Goal: Navigation & Orientation: Find specific page/section

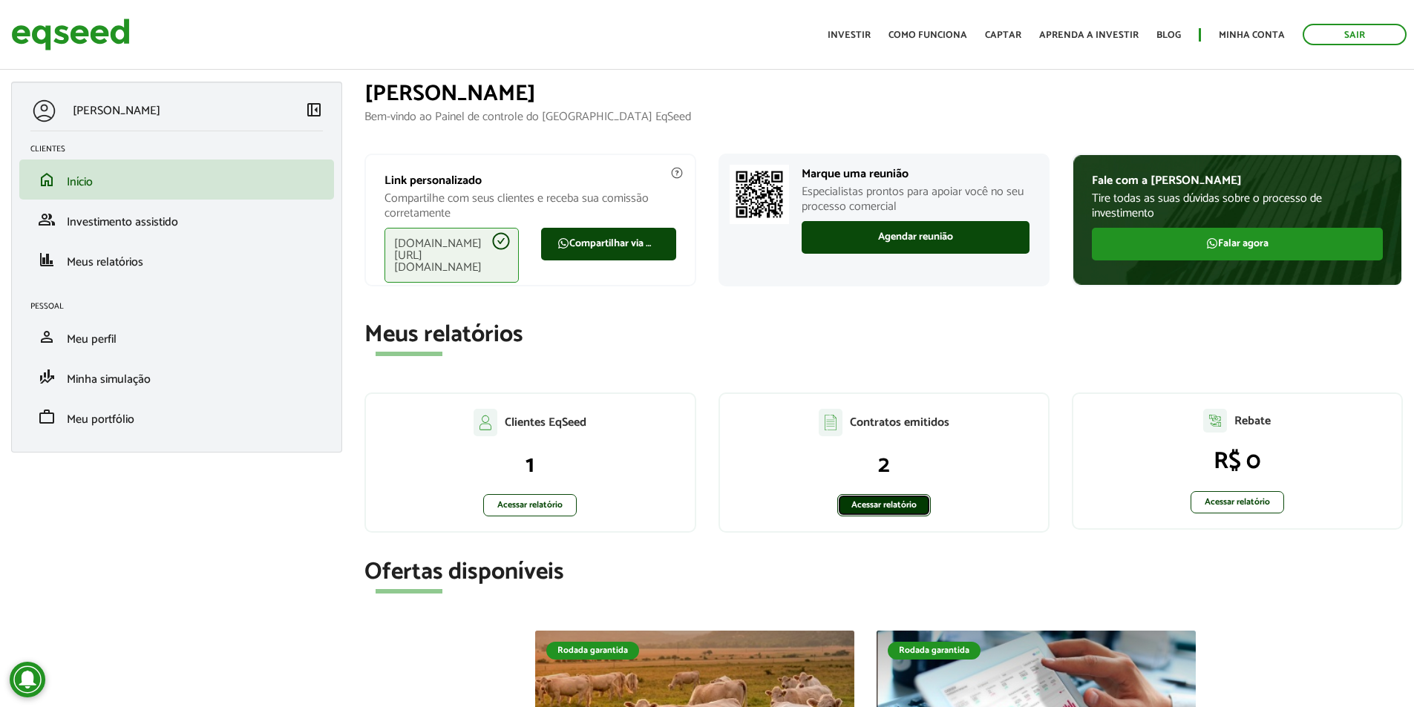
click at [854, 502] on link "Acessar relatório" at bounding box center [884, 505] width 94 height 22
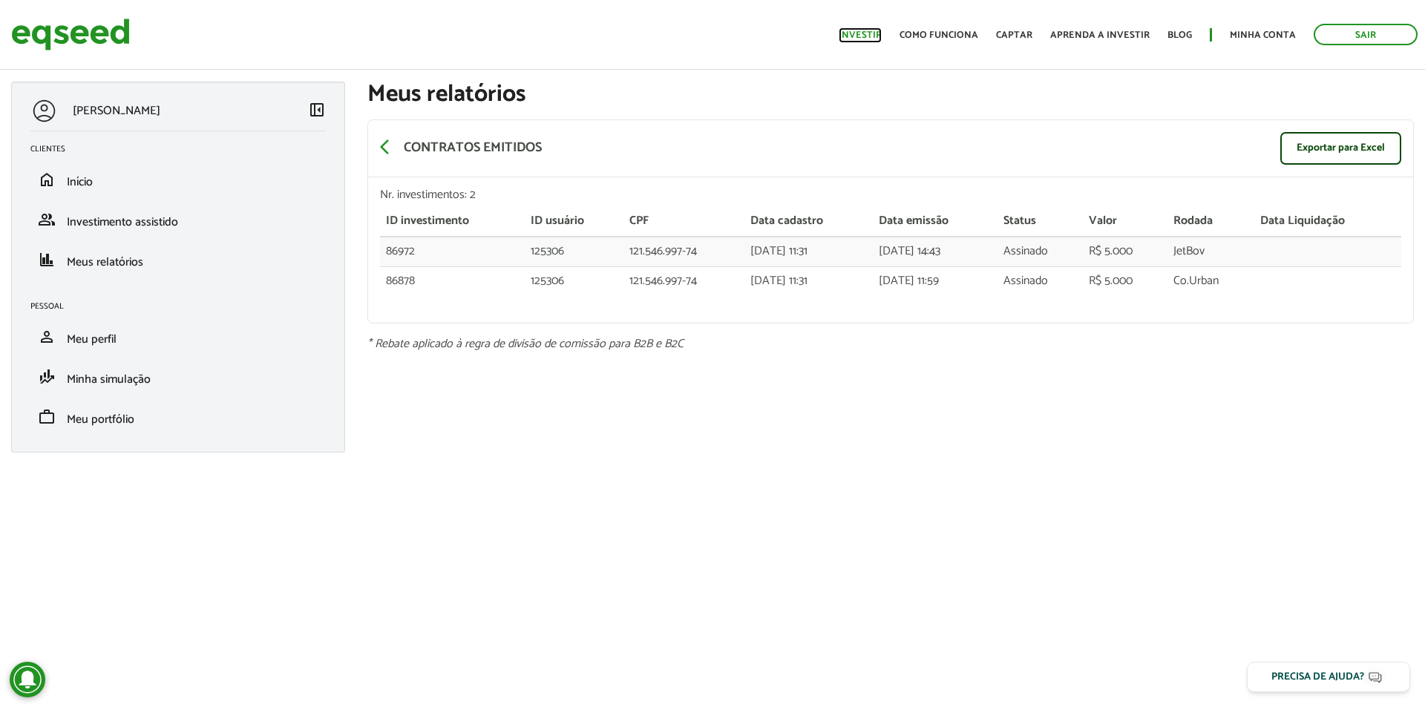
click at [882, 38] on link "Investir" at bounding box center [860, 35] width 43 height 10
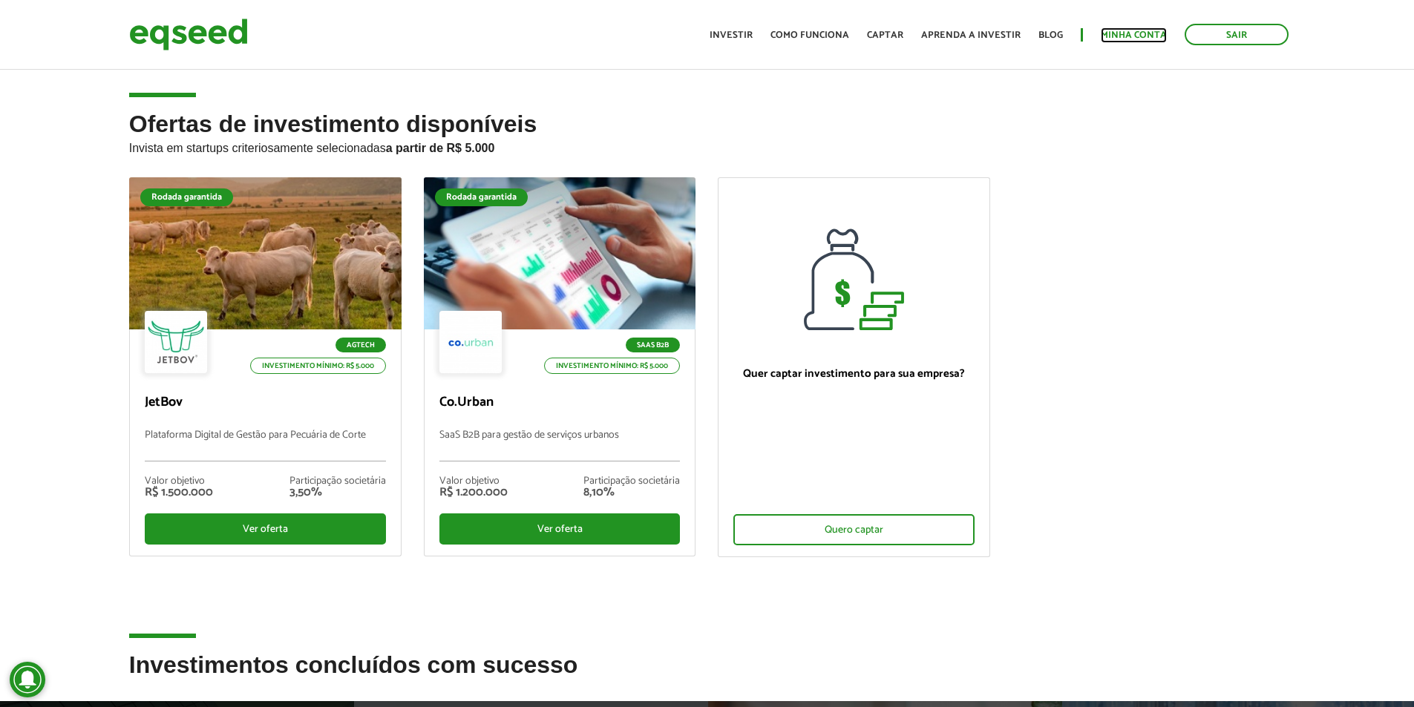
click at [1122, 39] on link "Minha conta" at bounding box center [1134, 35] width 66 height 10
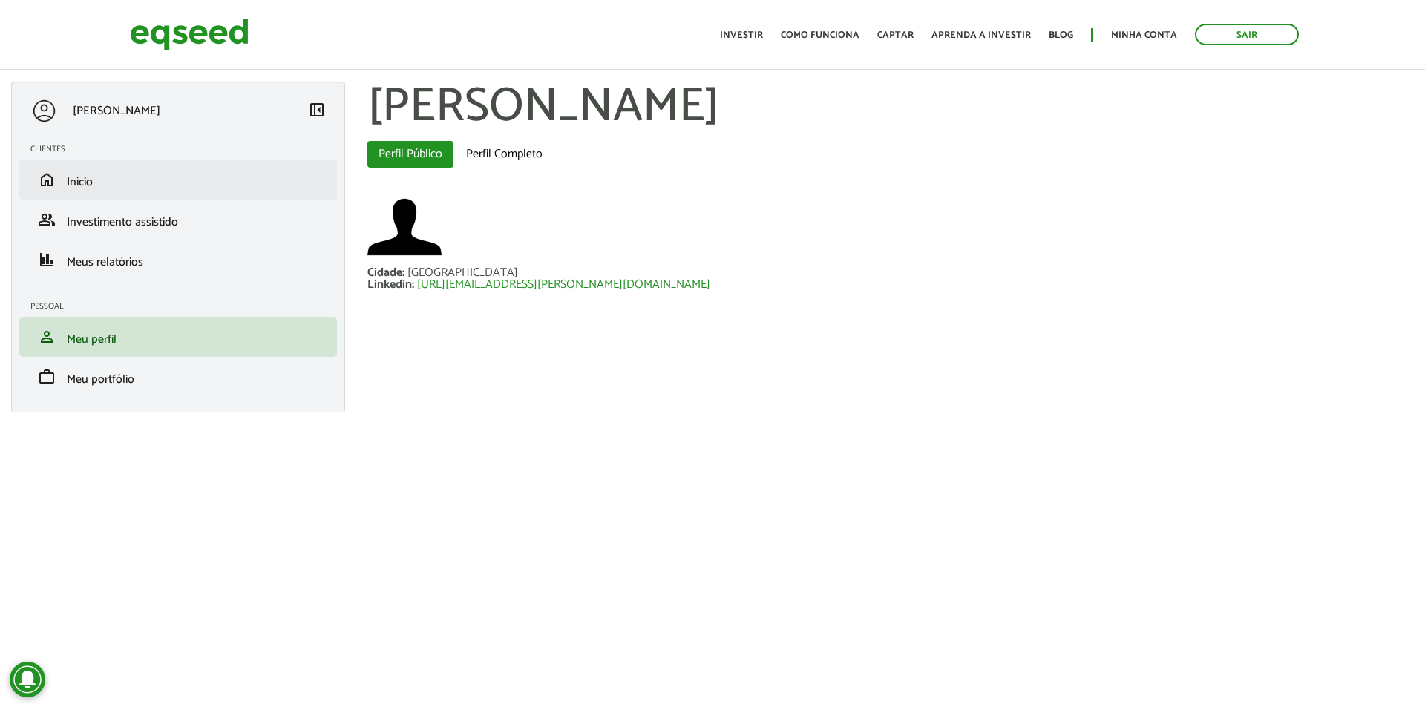
click at [183, 192] on li "home Início" at bounding box center [178, 180] width 318 height 40
click at [248, 168] on li "home Início" at bounding box center [178, 180] width 318 height 40
click at [269, 186] on link "home Início" at bounding box center [177, 180] width 295 height 18
click at [266, 190] on li "home Início" at bounding box center [178, 180] width 318 height 40
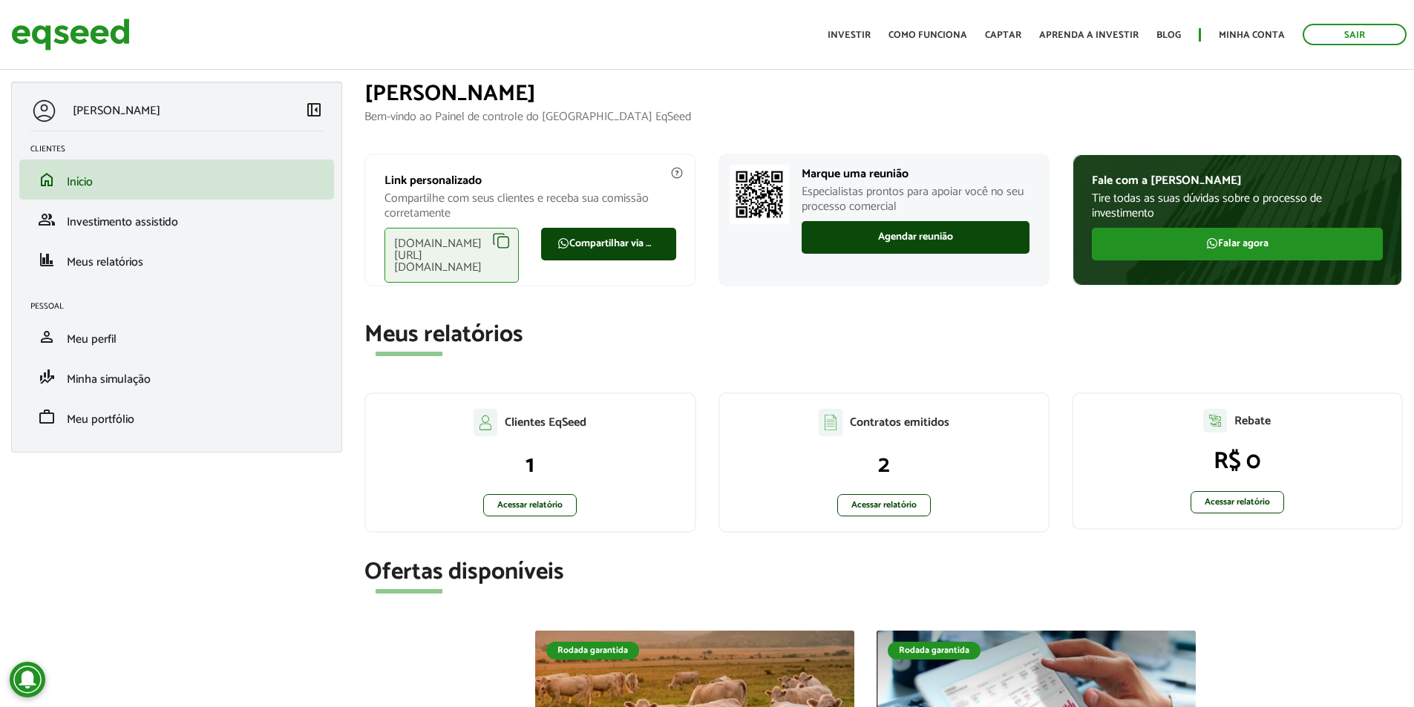
click at [503, 238] on div "[DOMAIN_NAME][URL][DOMAIN_NAME]" at bounding box center [452, 255] width 134 height 55
